Goal: Information Seeking & Learning: Learn about a topic

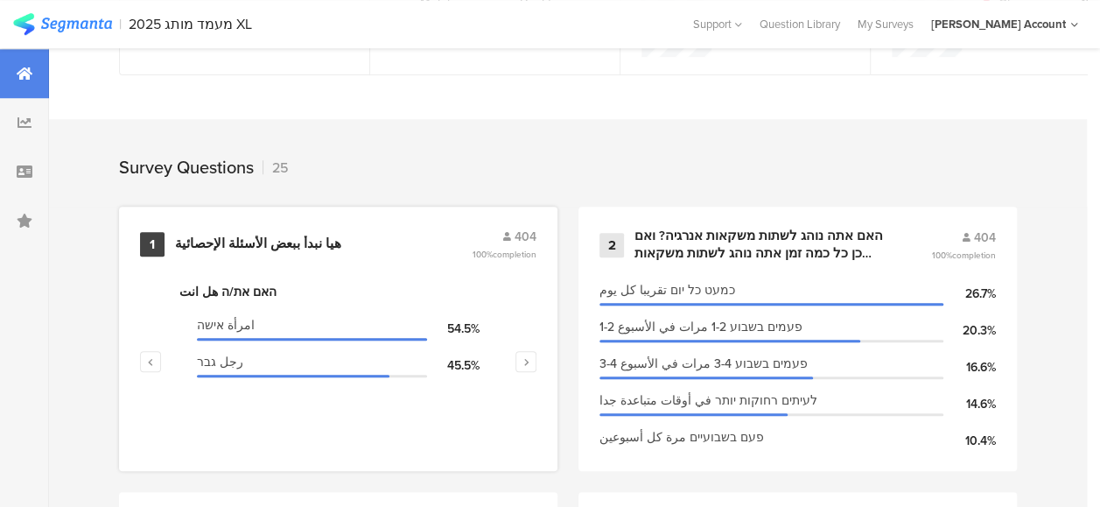
scroll to position [613, 0]
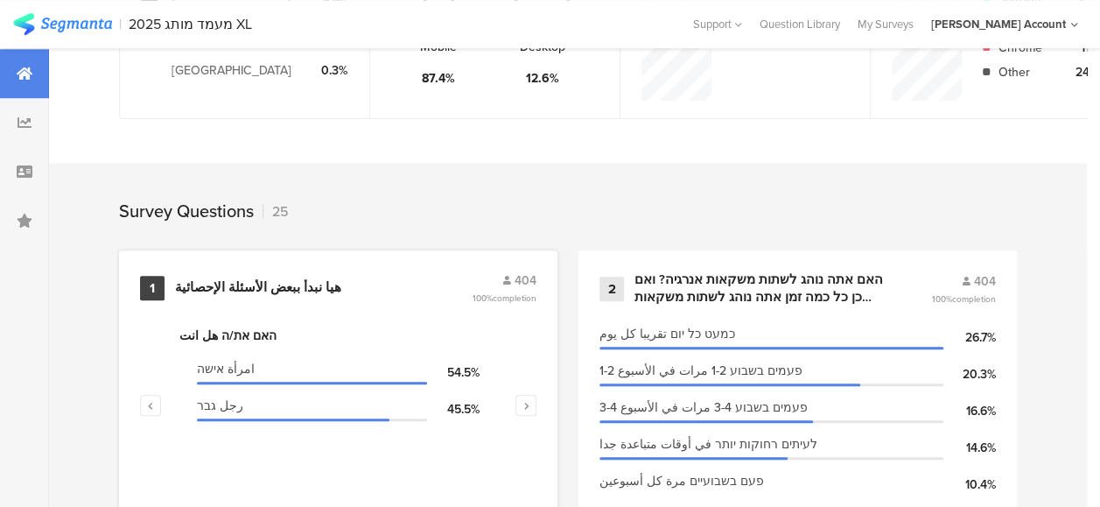
click at [229, 297] on div "هيا نبدأ ببعض الأسئلة الإحصائية" at bounding box center [258, 288] width 166 height 18
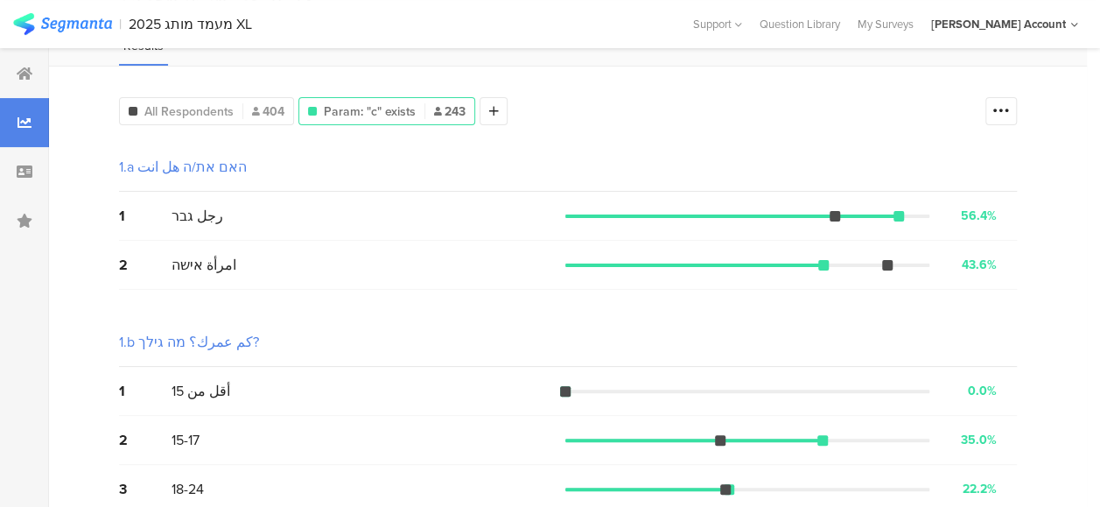
scroll to position [88, 0]
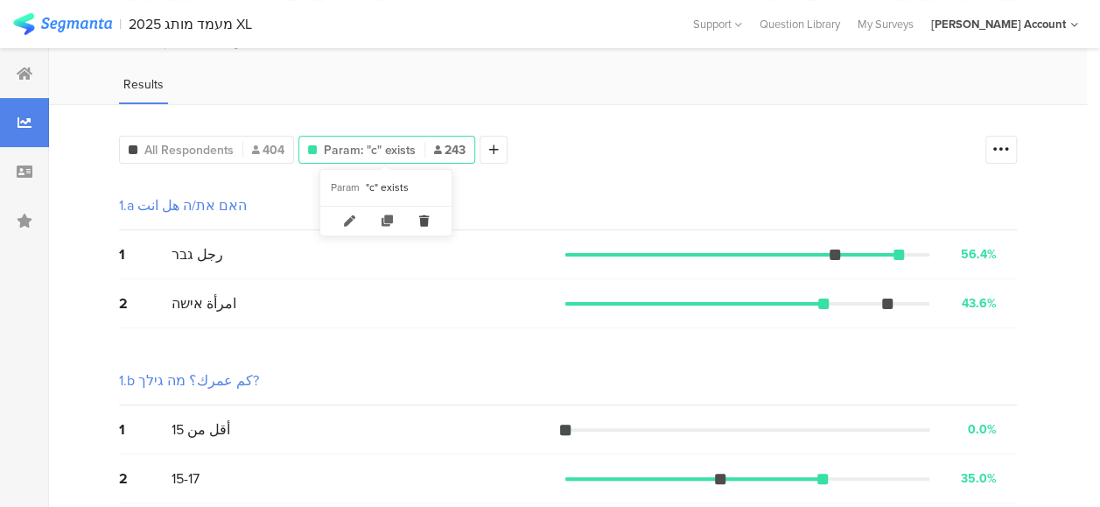
click at [421, 215] on icon at bounding box center [424, 221] width 36 height 29
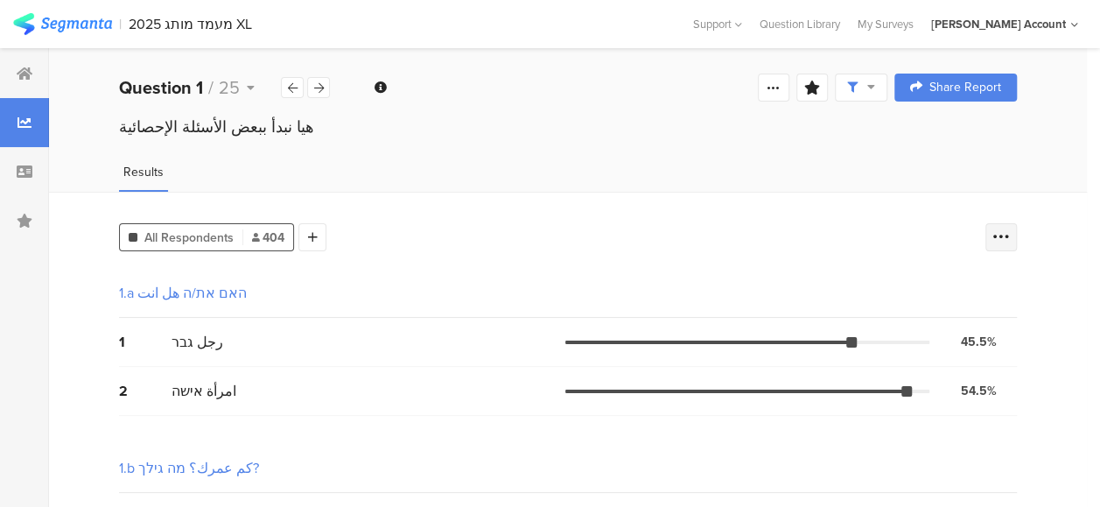
click at [1010, 238] on icon at bounding box center [1002, 238] width 18 height 18
click at [1001, 328] on span at bounding box center [1003, 326] width 26 height 14
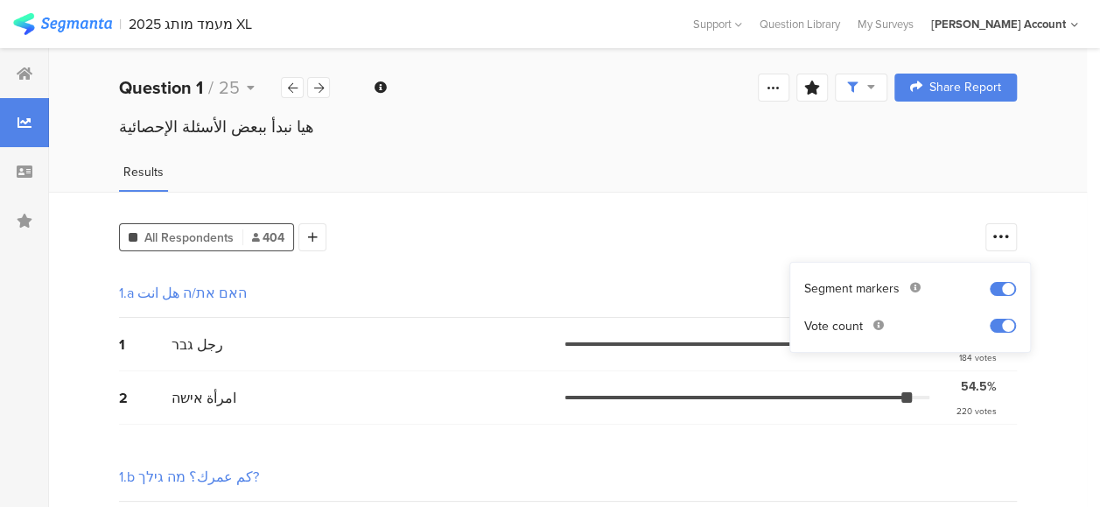
click at [559, 238] on div "All Respondents 404 Add Segment" at bounding box center [548, 233] width 858 height 35
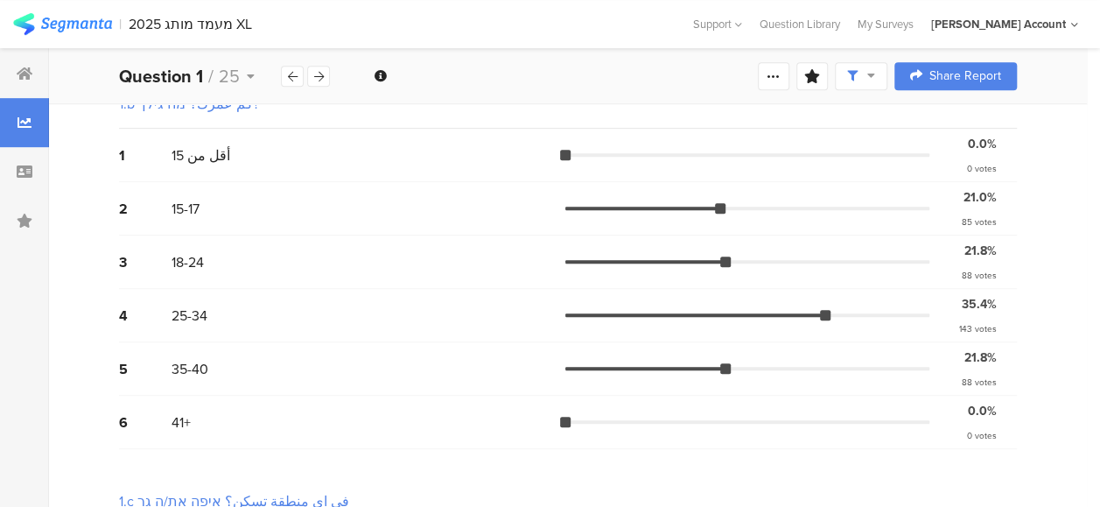
scroll to position [346, 0]
